Goal: Transaction & Acquisition: Purchase product/service

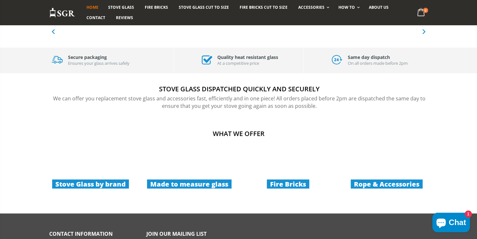
scroll to position [367, 0]
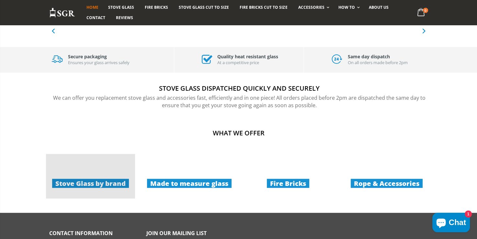
click at [83, 182] on link "Stove Glass by brand" at bounding box center [90, 176] width 89 height 45
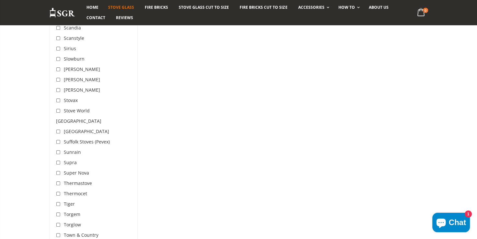
scroll to position [1841, 0]
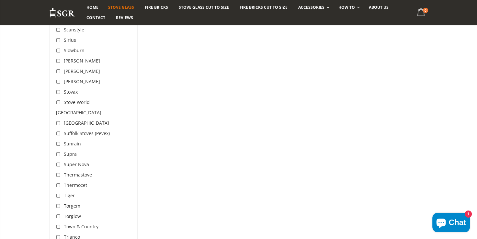
click at [58, 193] on input "checkbox" at bounding box center [59, 196] width 6 height 6
checkbox input "true"
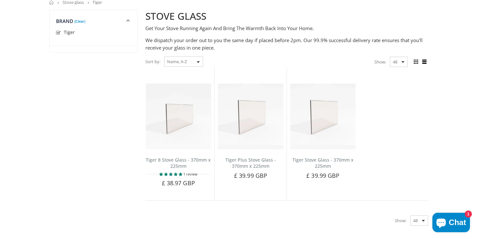
scroll to position [34, 0]
